Goal: Task Accomplishment & Management: Complete application form

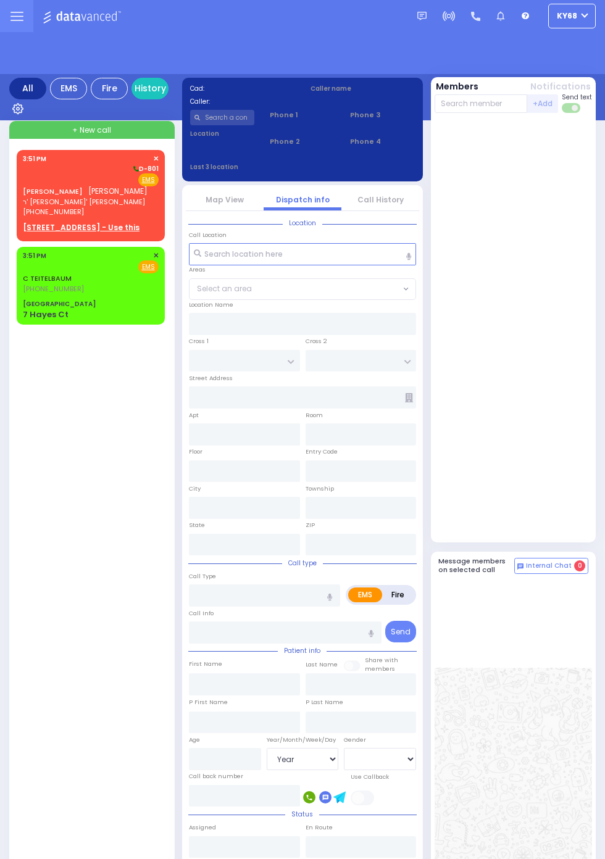
select select "Year"
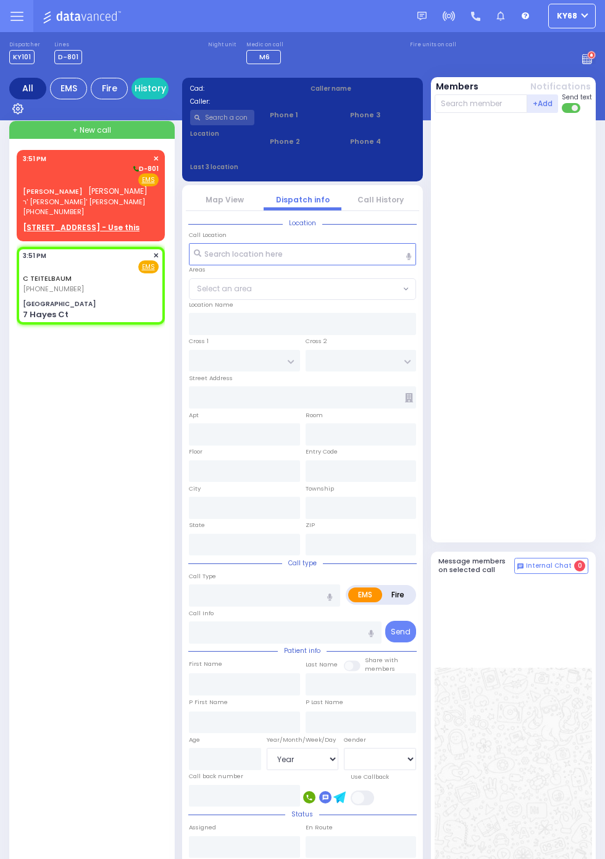
select select
radio input "true"
select select
type input "15:51"
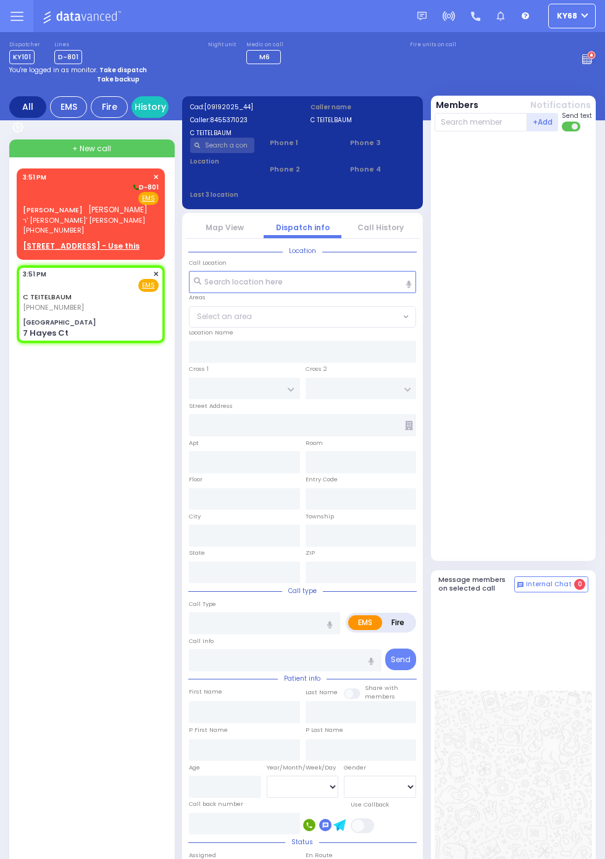
type input "[GEOGRAPHIC_DATA]"
type input "HAYES COURT"
type input "EAHAL COURT"
type input "7 Hayes Ct"
type input "Monroe"
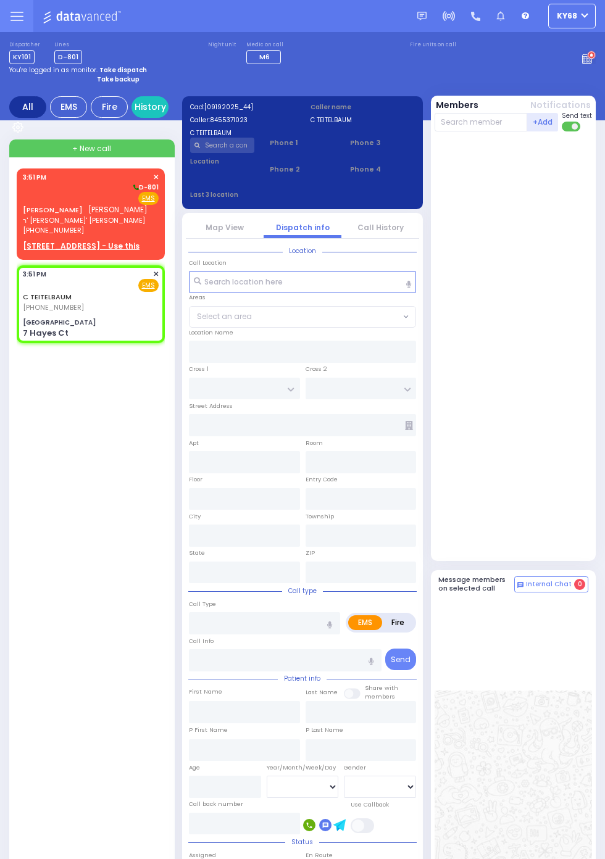
type input "[US_STATE]"
type input "10950"
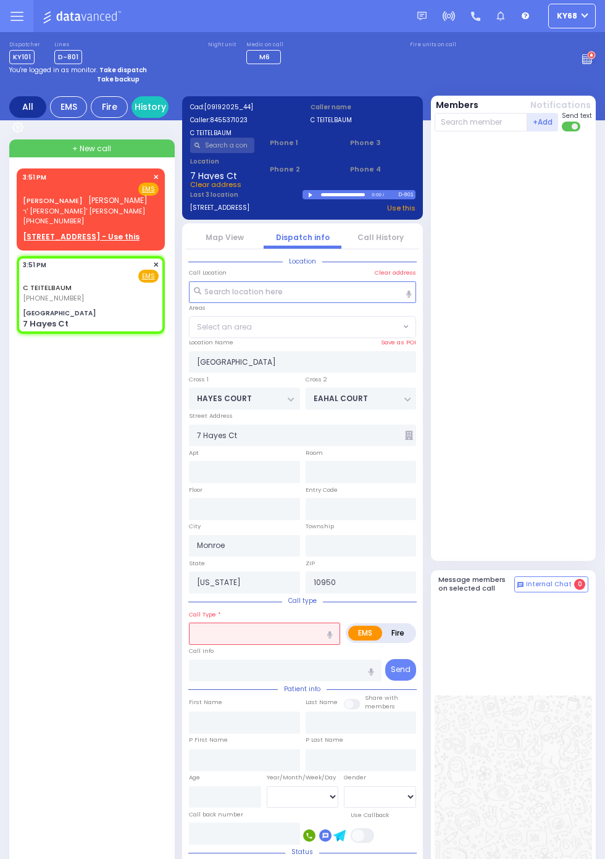
select select "SECTION 3"
select select
type input "Pedestrian Struck"
radio input "true"
select select
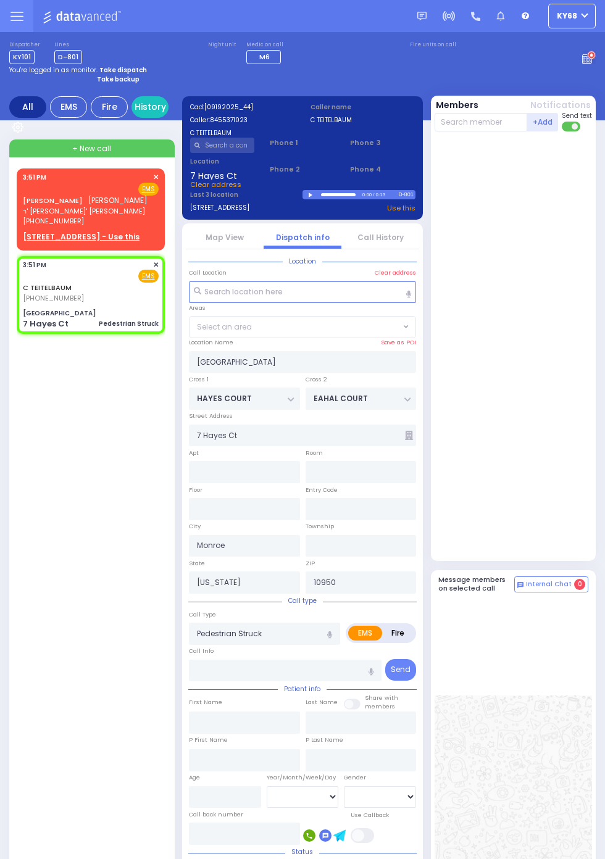
select select "SECTION 3"
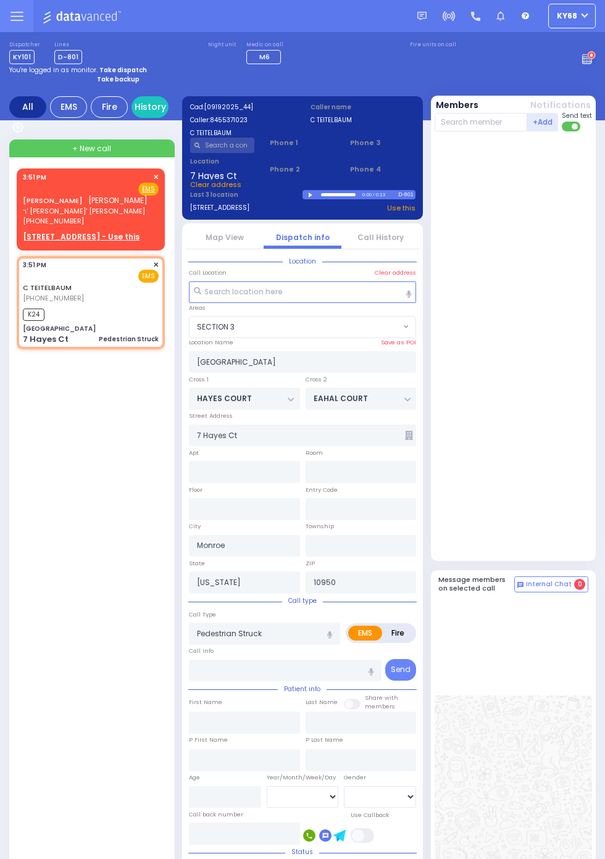
select select
radio input "true"
select select
type input "15:51"
select select "SECTION 3"
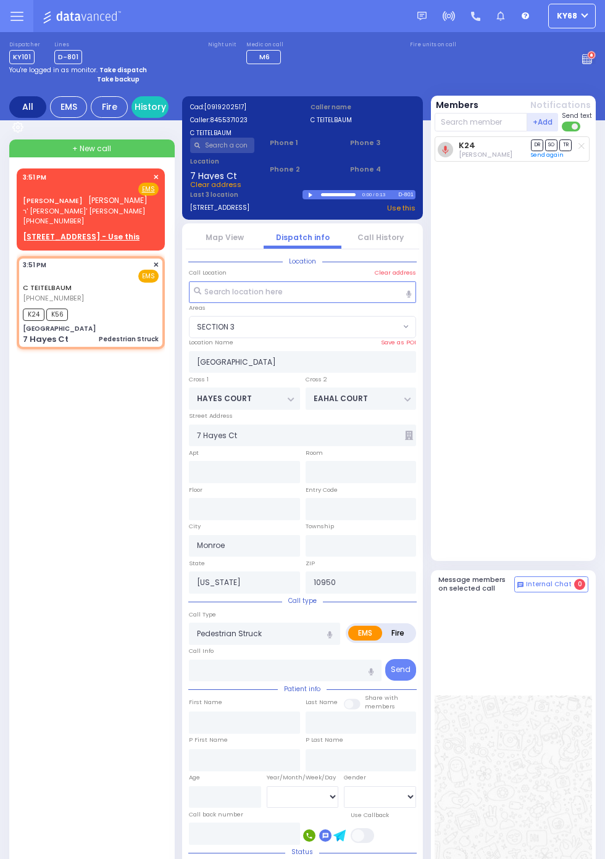
select select
radio input "true"
select select
select select "SECTION 3"
select select
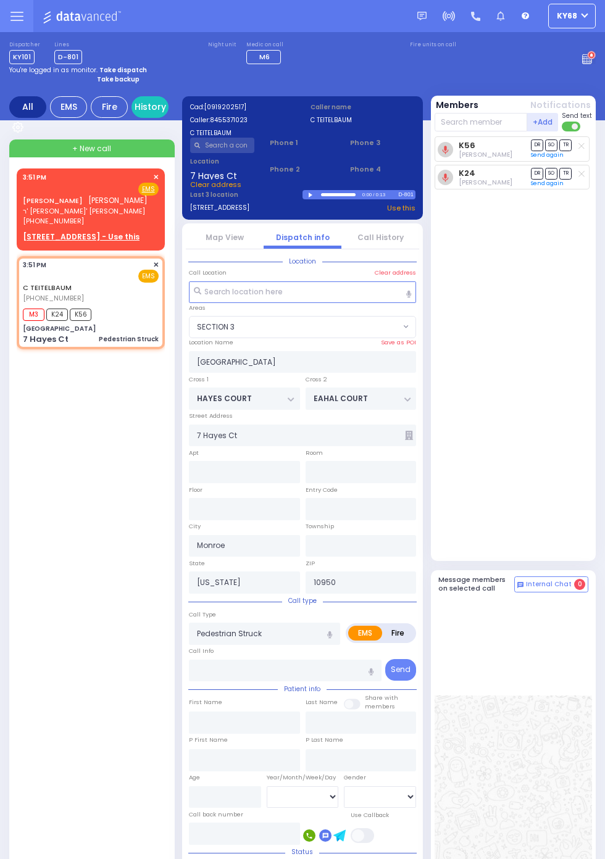
radio input "true"
select select
select select "SECTION 3"
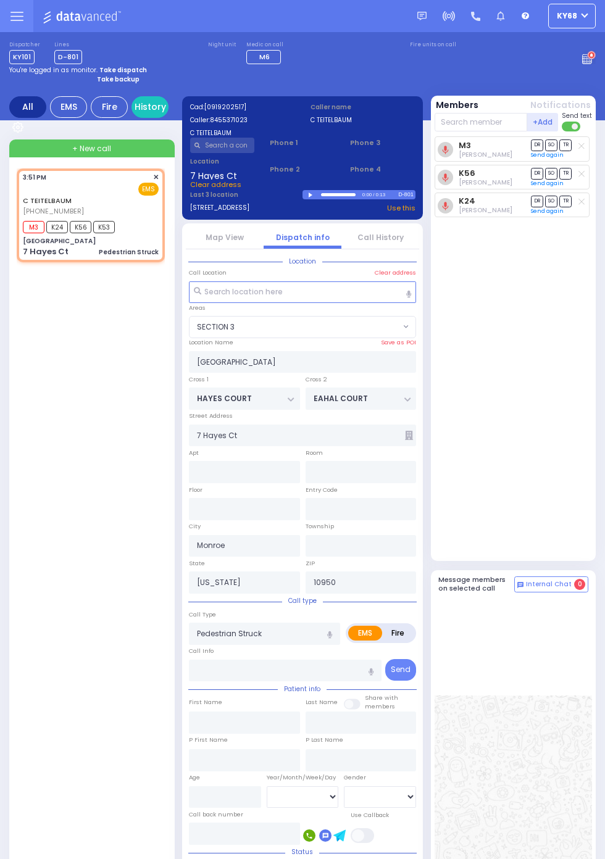
select select
radio input "true"
select select
select select "SECTION 3"
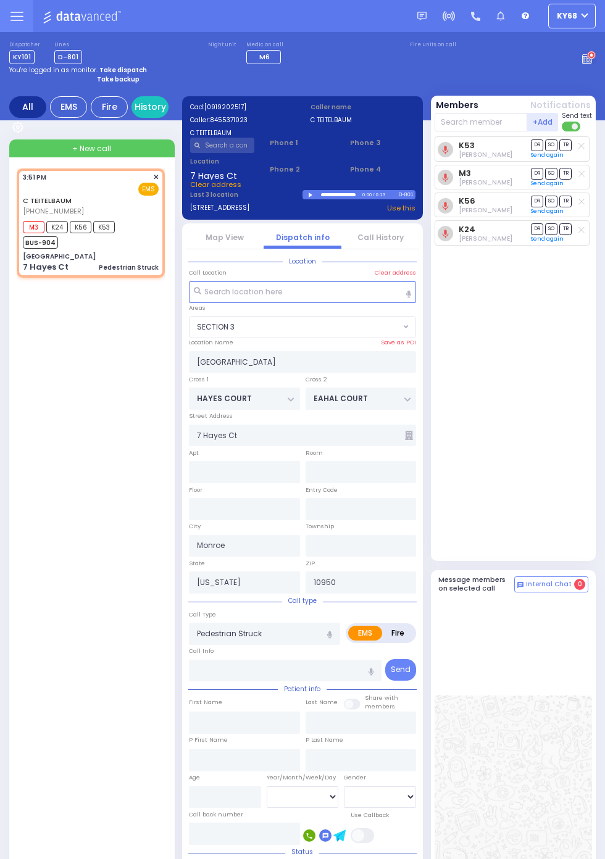
select select
radio input "true"
select select
select select "SECTION 3"
select select
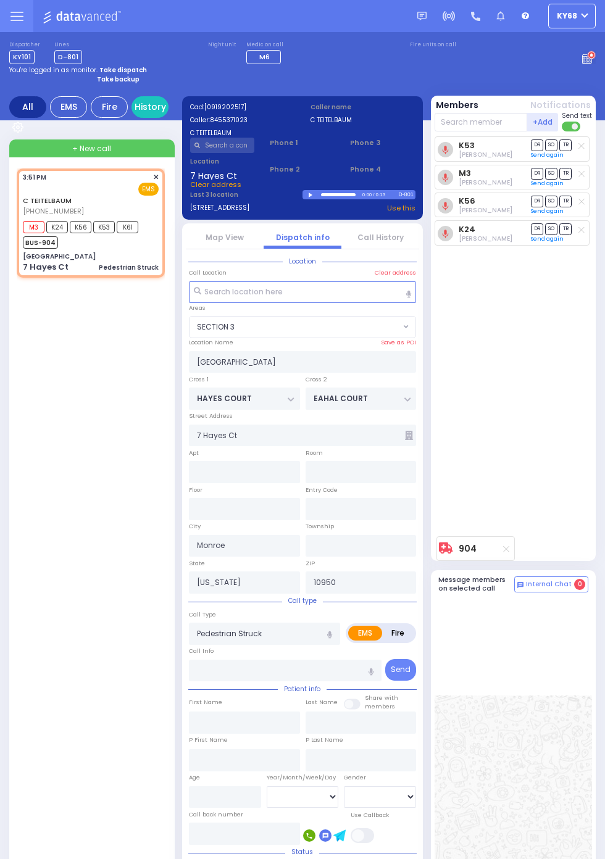
radio input "true"
select select
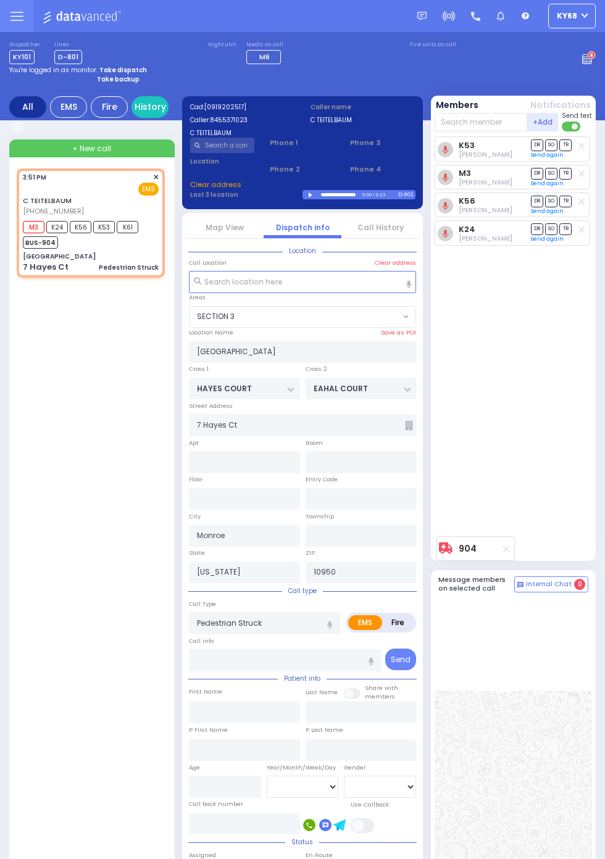
select select "SECTION 3"
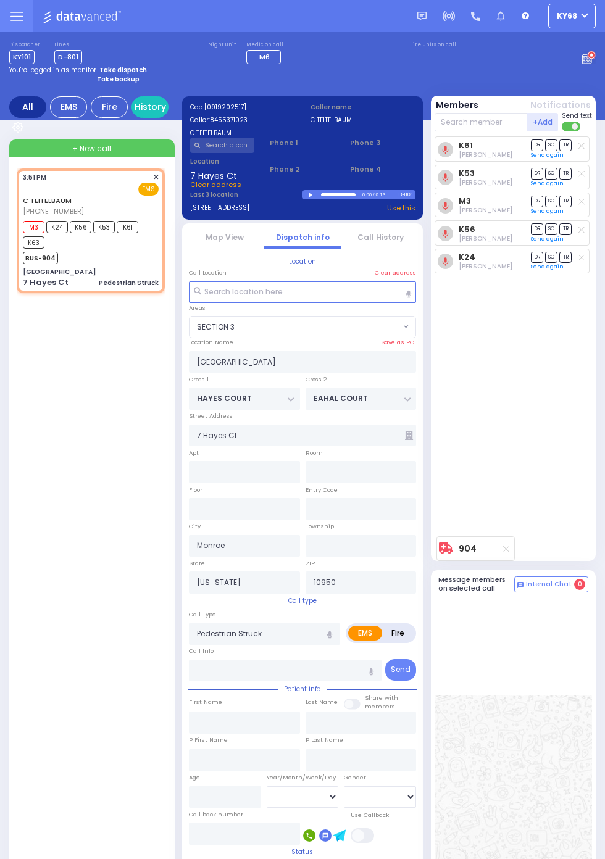
select select
radio input "true"
select select
select select "SECTION 3"
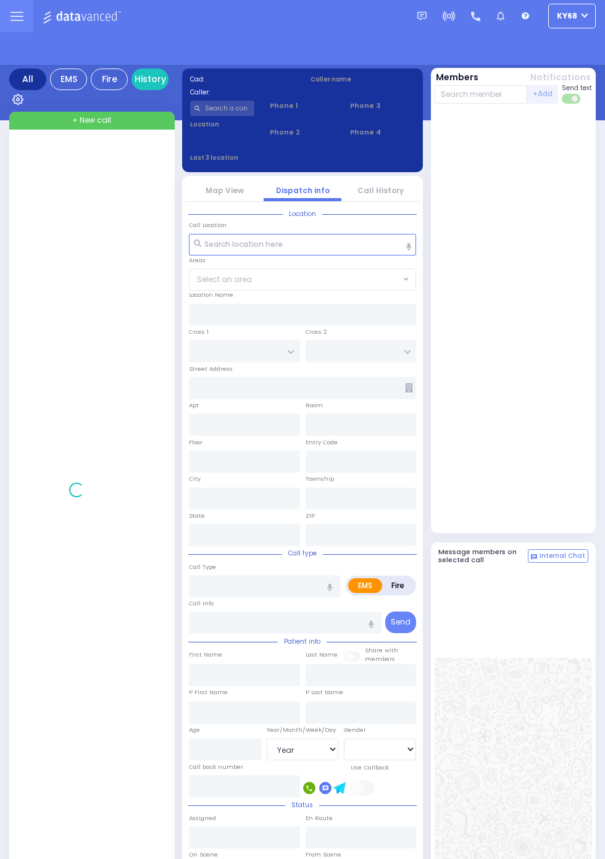
select select "Year"
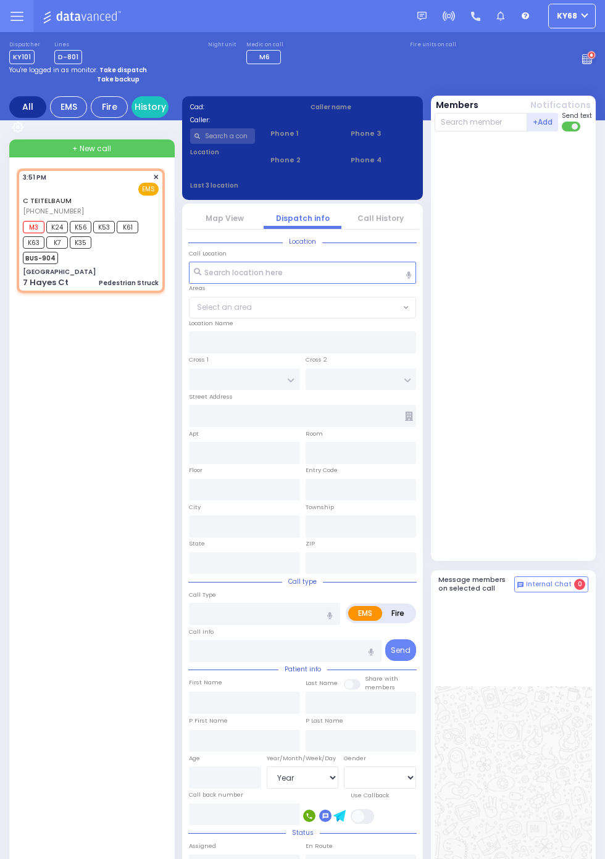
select select
type input "Pedestrian Struck"
radio input "true"
type input "Unknown"
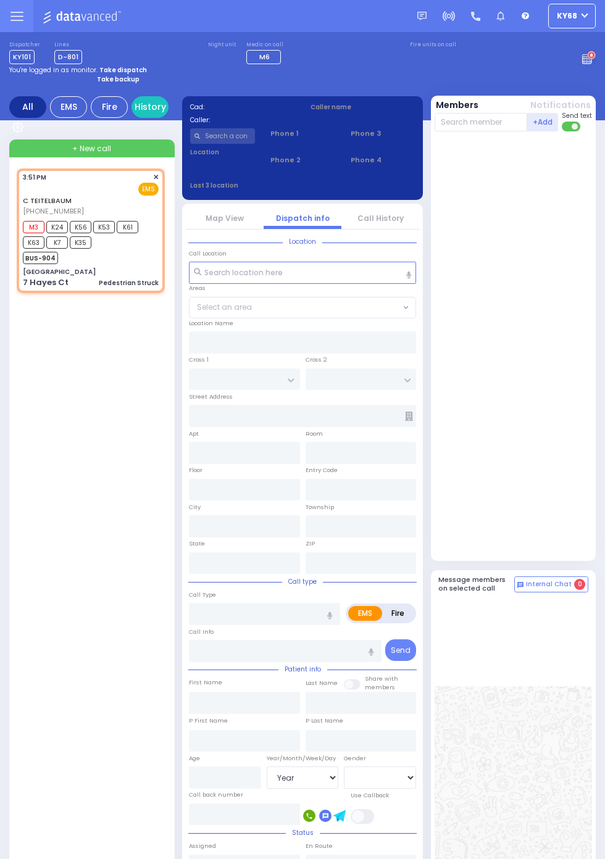
select select "Year"
type input "15:51"
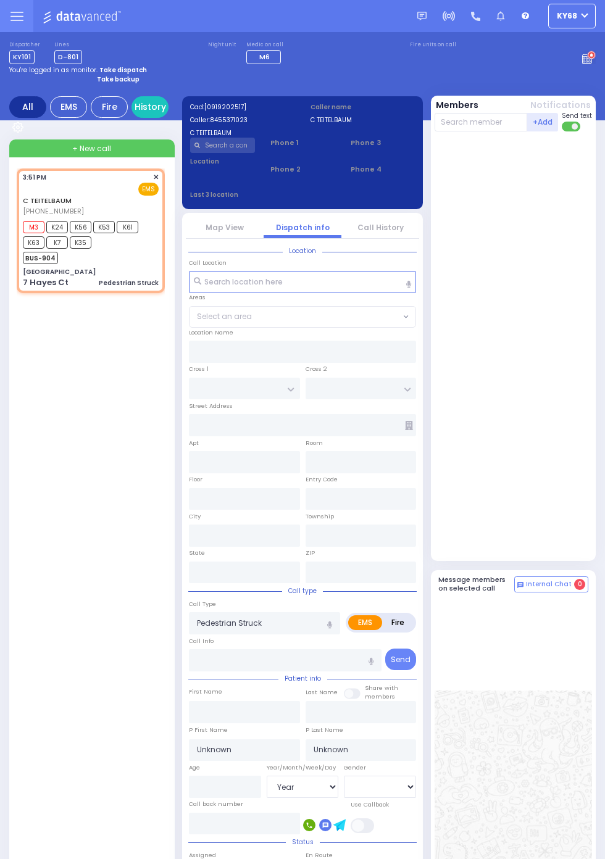
type input "[GEOGRAPHIC_DATA]"
type input "HAYES COURT"
type input "EAHAL COURT"
type input "7 Hayes Ct"
type input "Monroe"
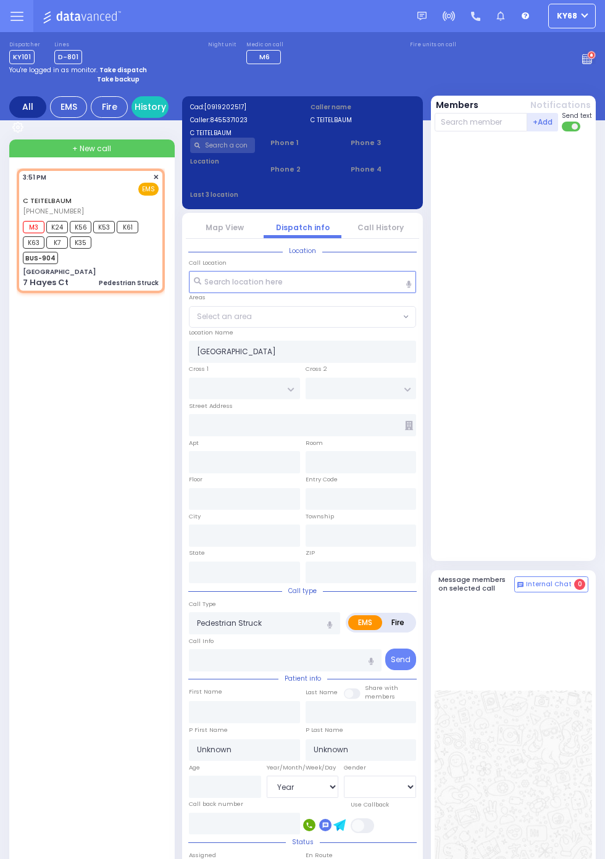
type input "[US_STATE]"
type input "10950"
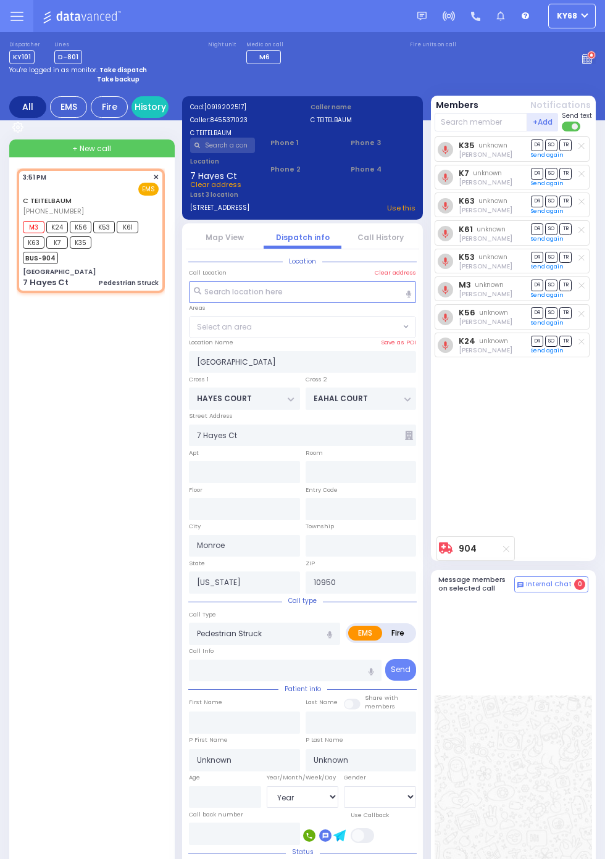
select select "SECTION 3"
select select
radio input "true"
select select "Year"
select select "SECTION 3"
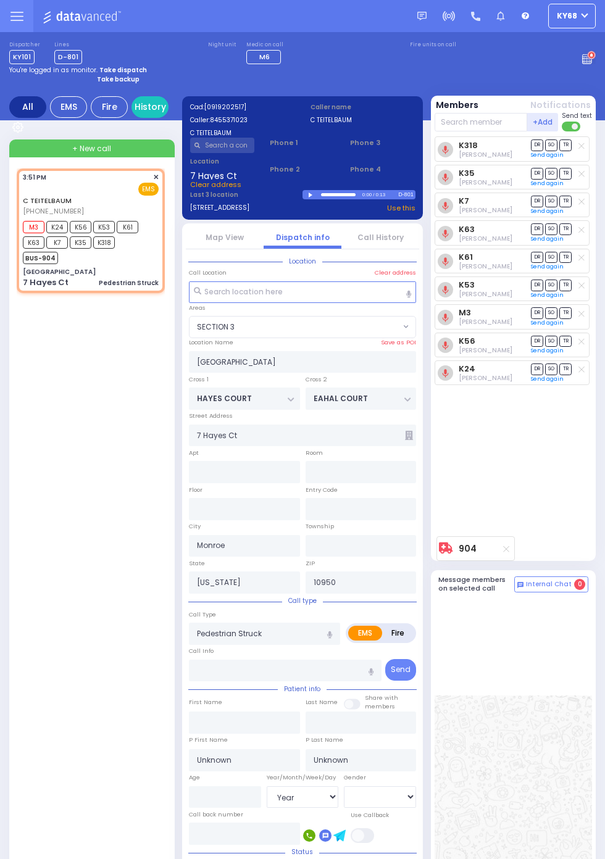
select select
radio input "true"
select select "Year"
select select "SECTION 3"
select select
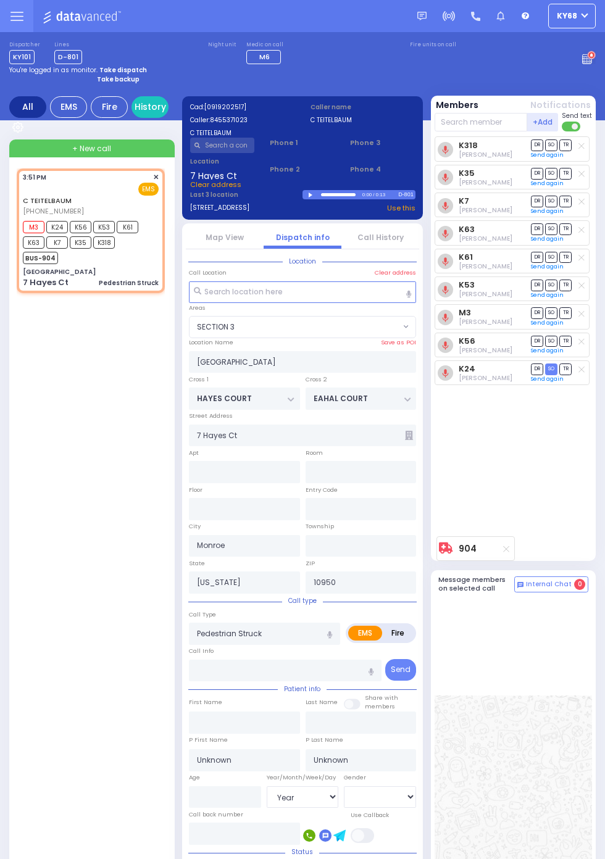
radio input "true"
select select "Year"
select select "SECTION 3"
select select
radio input "true"
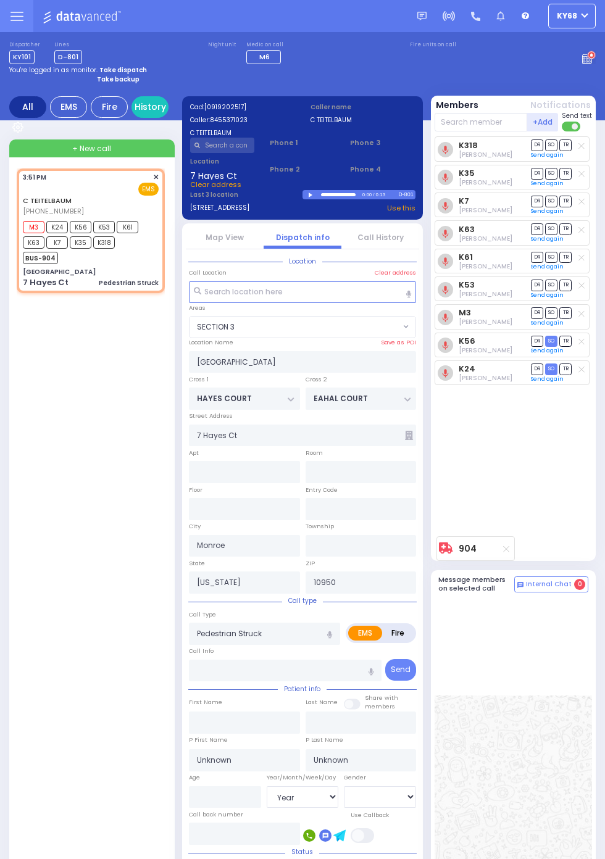
select select "Year"
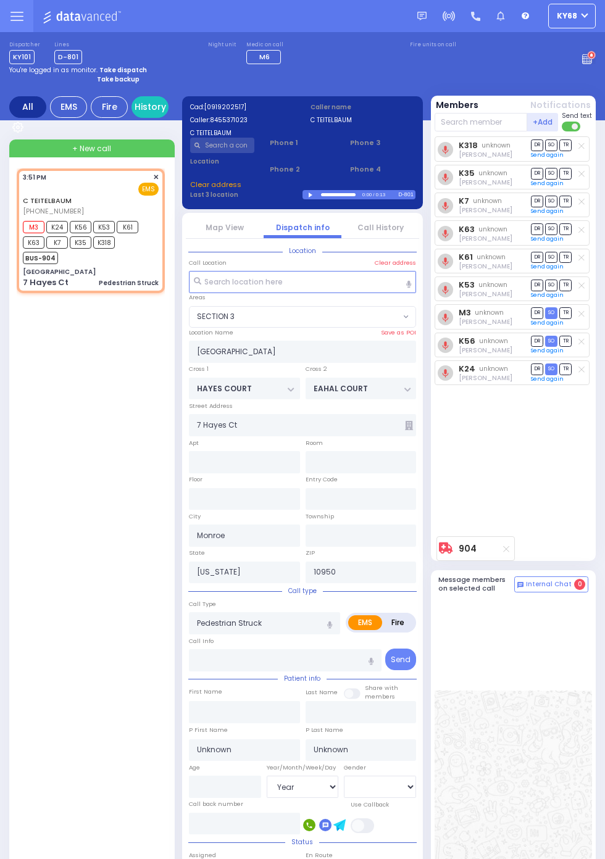
select select "SECTION 3"
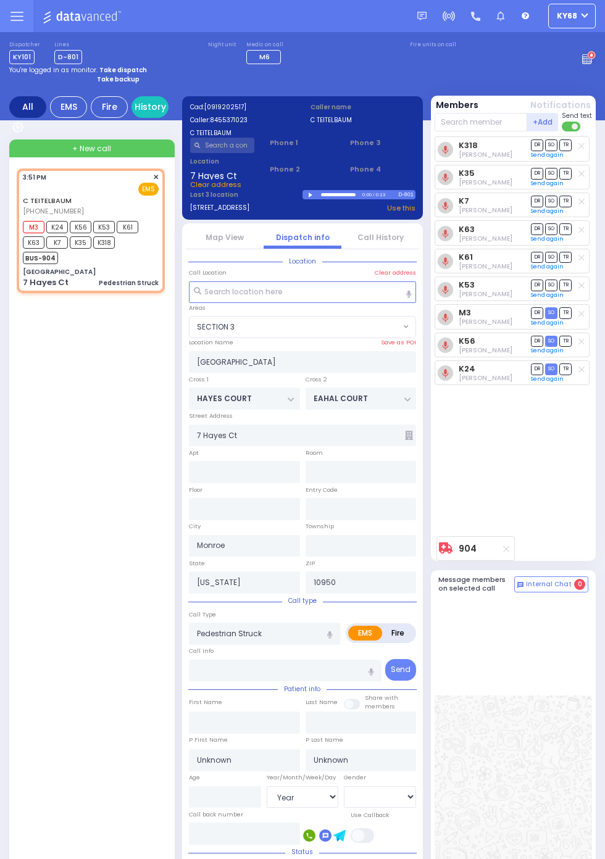
select select
radio input "true"
select select "Year"
select select "SECTION 3"
select select
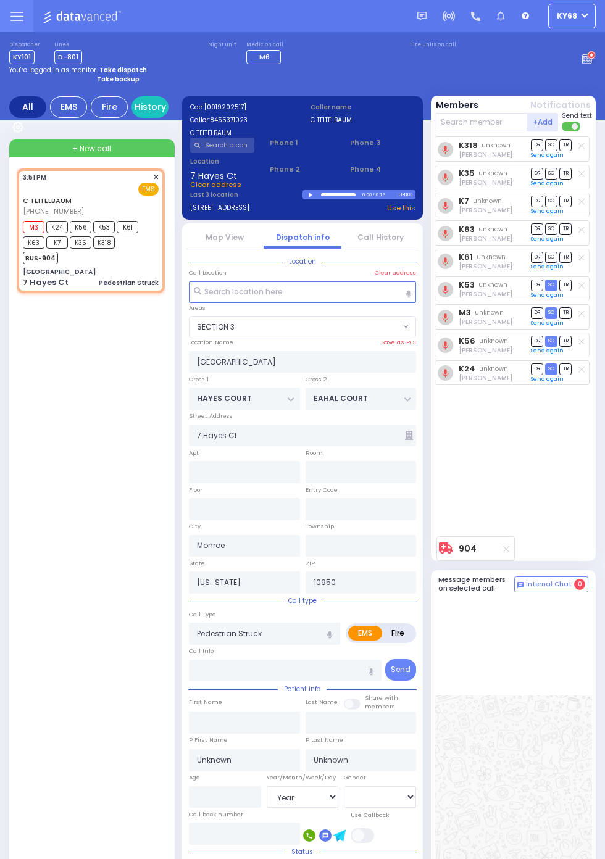
radio input "true"
select select "Year"
select select "SECTION 3"
select select
radio input "true"
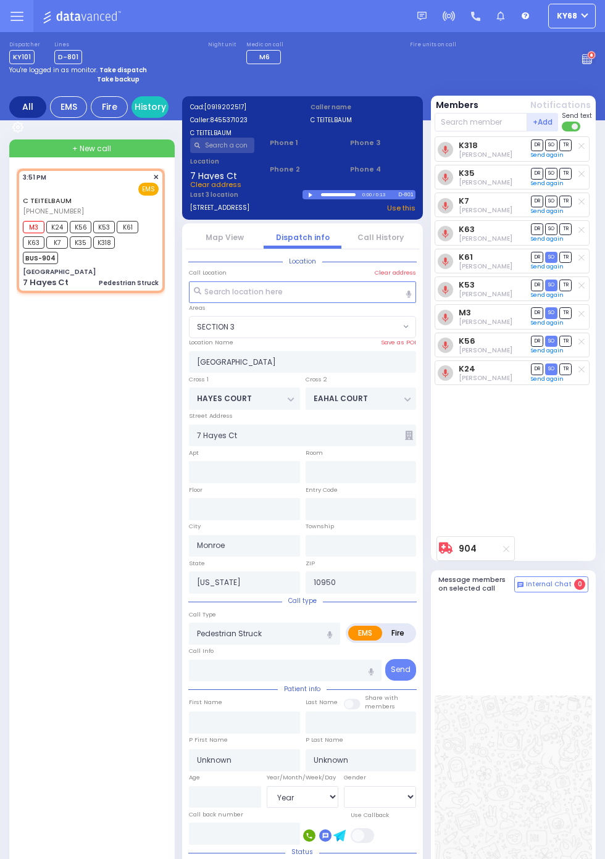
select select "Year"
select select "SECTION 3"
select select
radio input "true"
select select "Year"
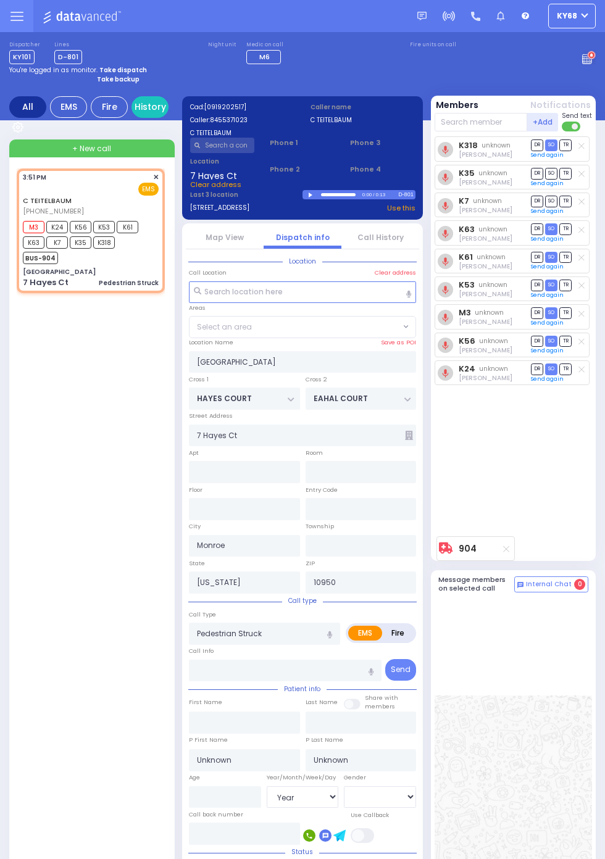
select select "SECTION 3"
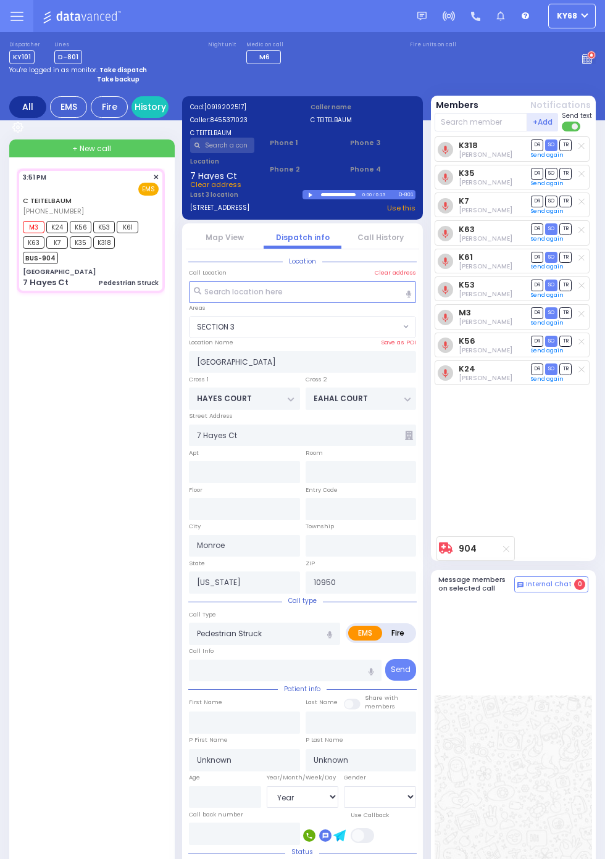
select select
radio input "true"
select select "Year"
type input "15:52"
select select "SECTION 3"
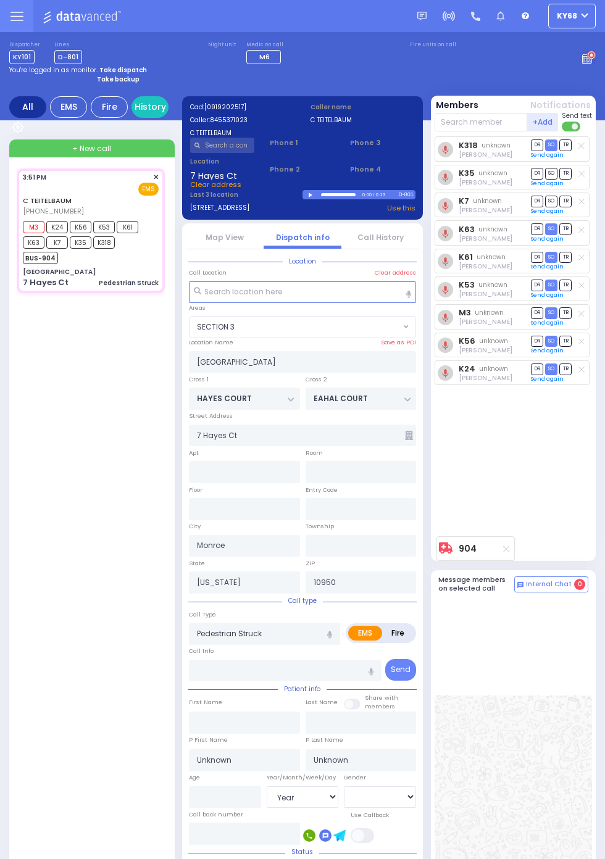
radio input "true"
type input "Moshe"
type input "Herskowitz"
type input "9"
select select "Year"
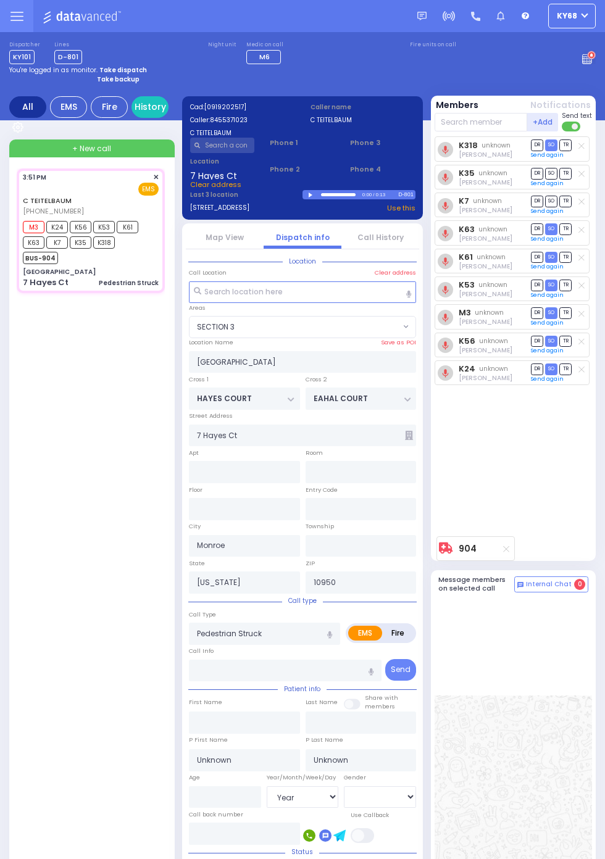
select select "[DEMOGRAPHIC_DATA]"
